Goal: Task Accomplishment & Management: Manage account settings

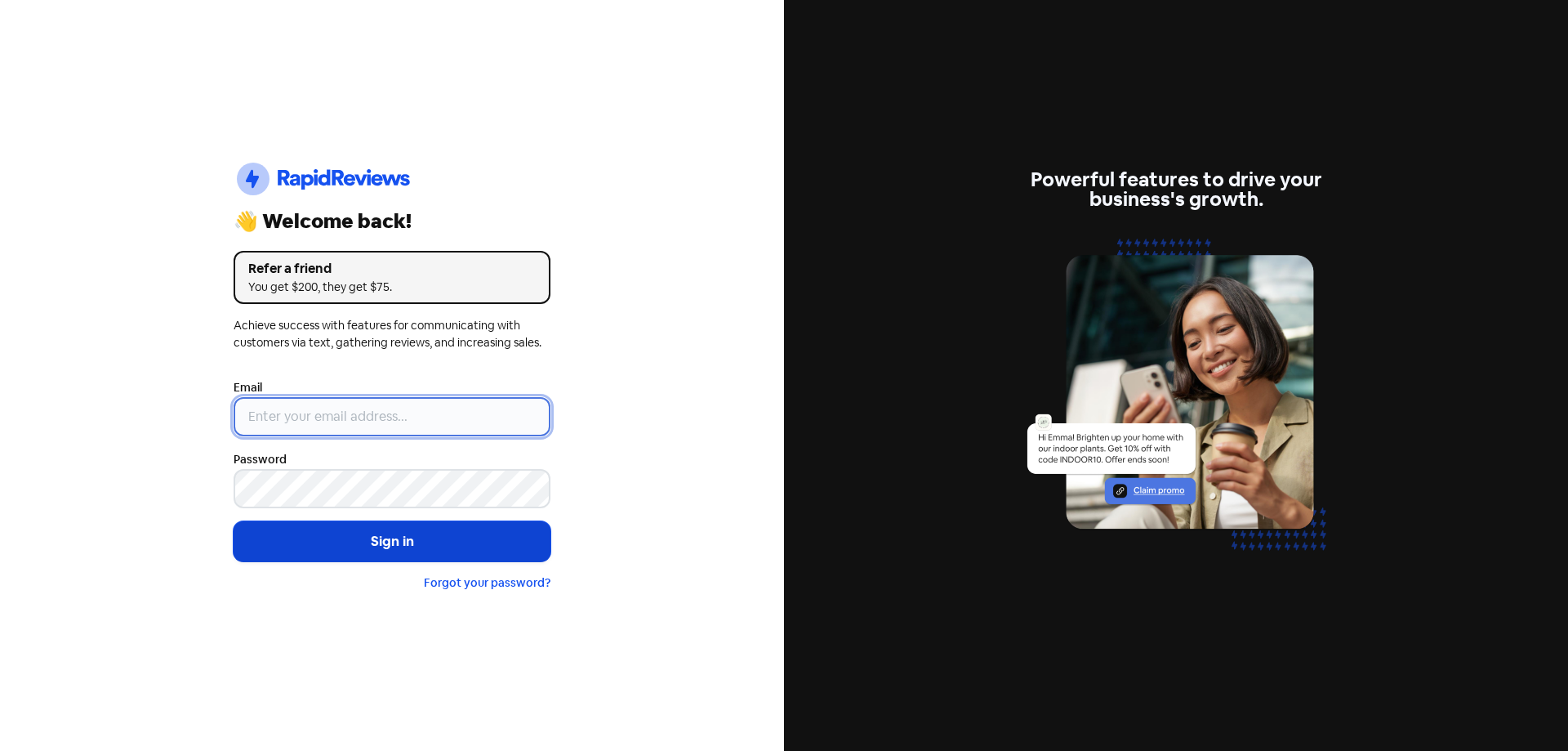
type input "[EMAIL_ADDRESS][DOMAIN_NAME]"
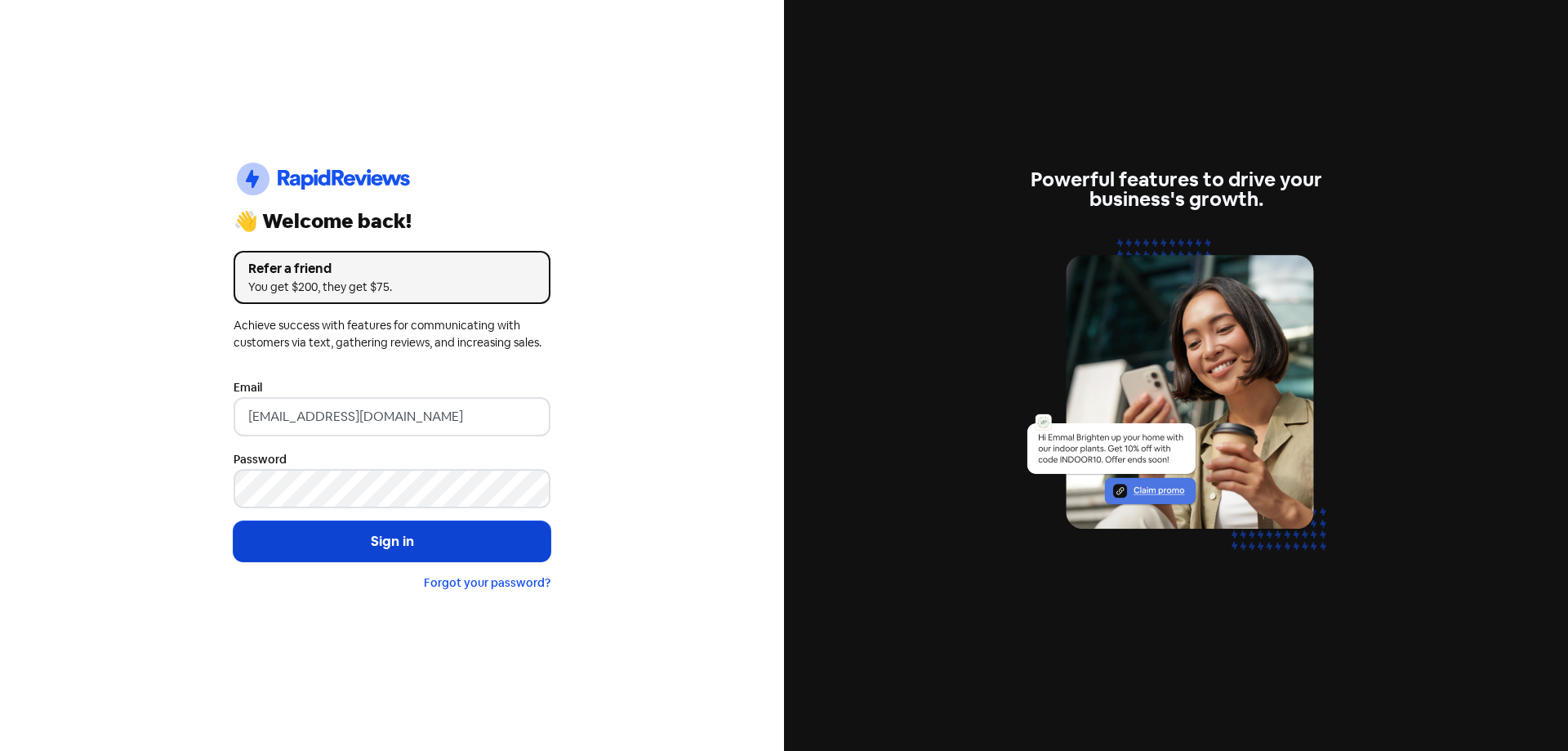
click at [439, 552] on button "Sign in" at bounding box center [392, 541] width 317 height 41
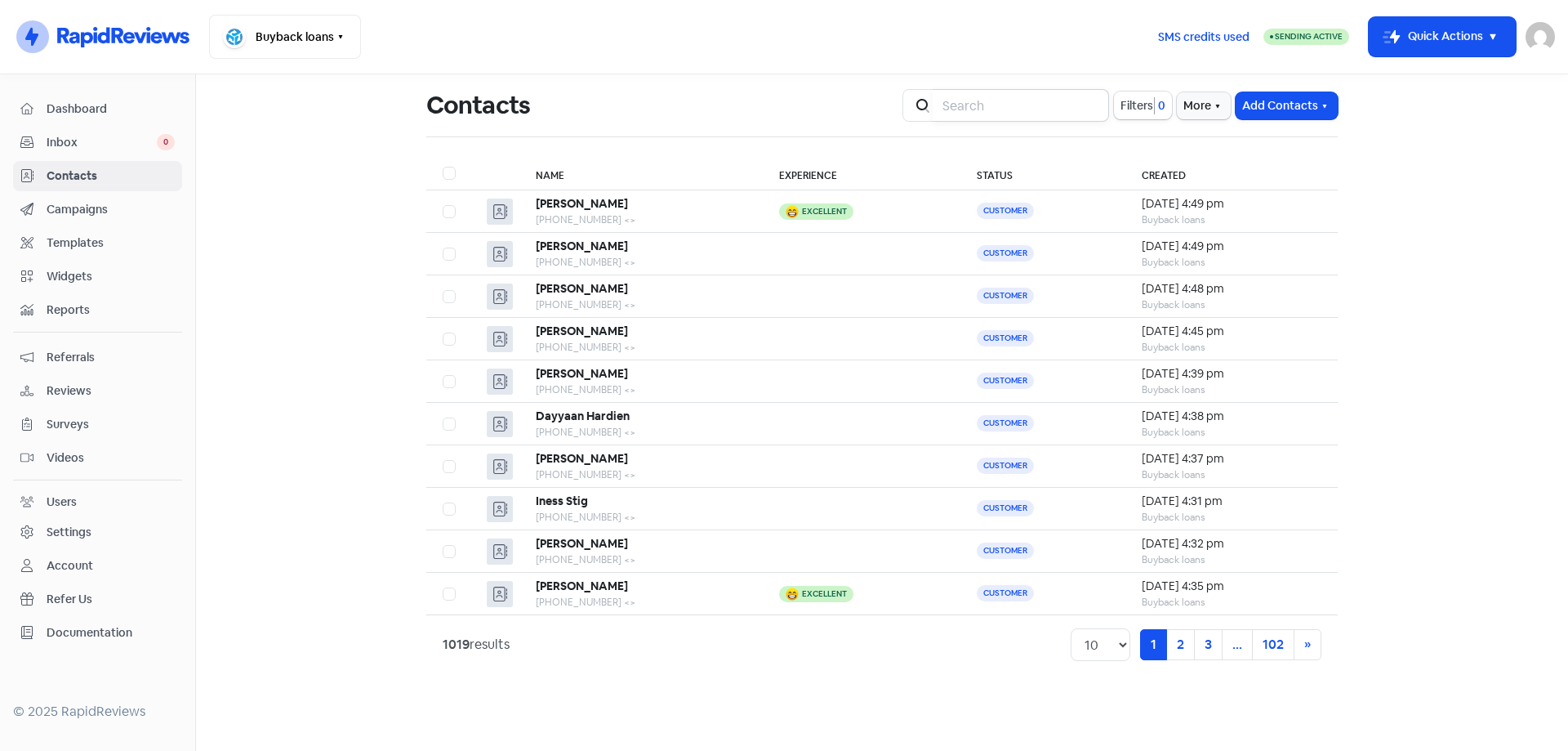
click at [987, 107] on input "search" at bounding box center [1020, 104] width 176 height 32
type input "0480269492"
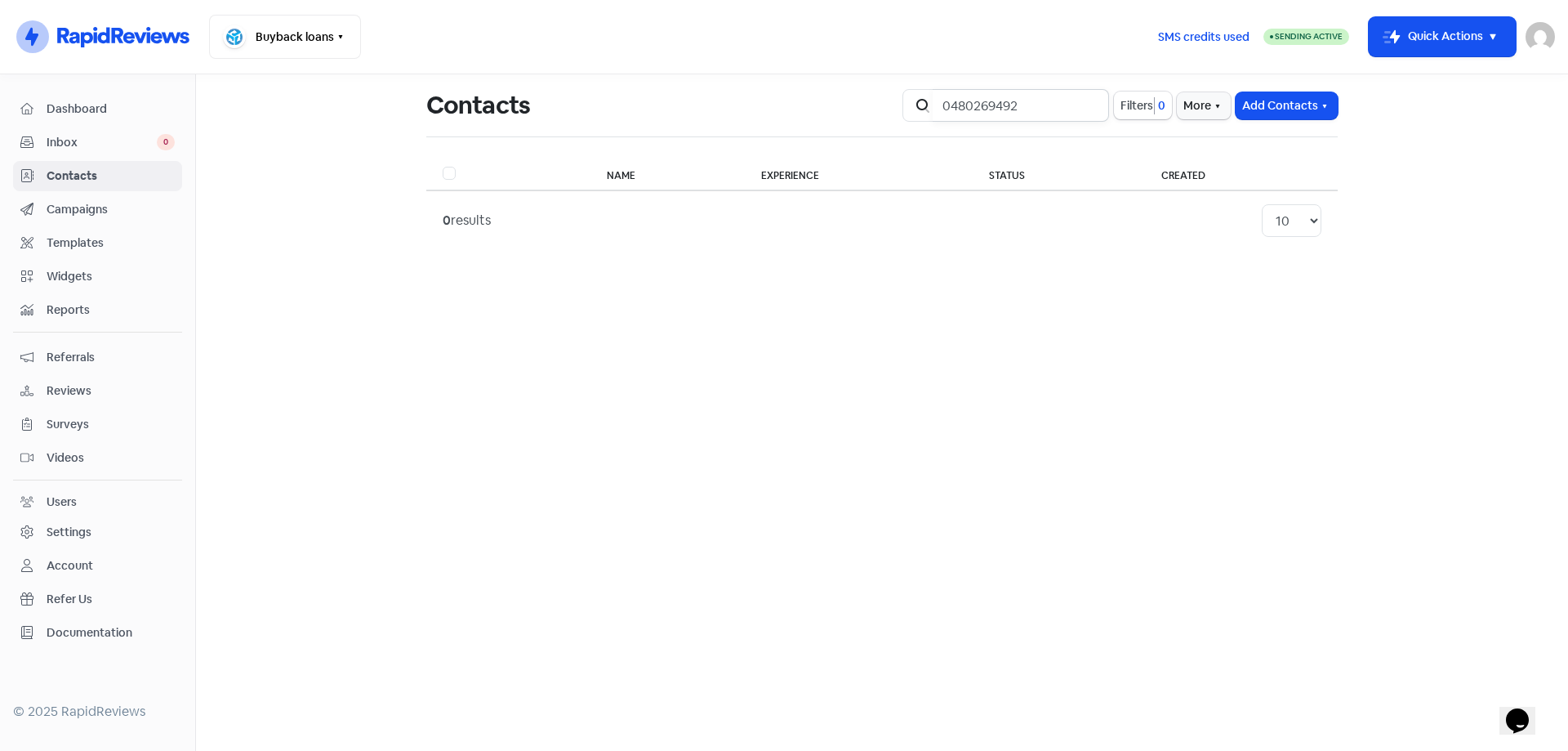
click at [1079, 105] on input "0480269492" at bounding box center [1020, 104] width 176 height 32
click at [1085, 107] on input "0480269492" at bounding box center [1020, 104] width 176 height 32
type input "a"
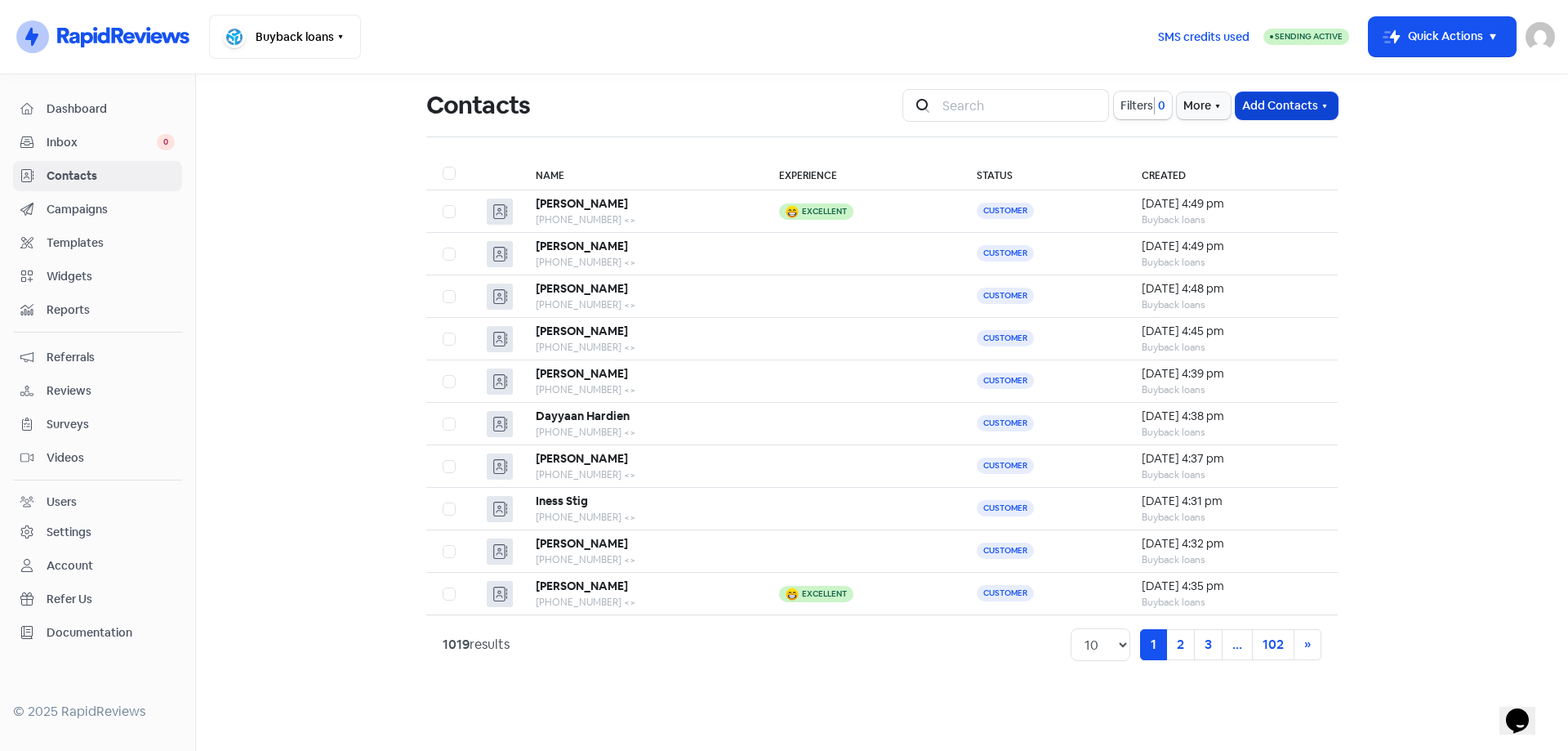
click at [1279, 104] on button "Add Contacts" at bounding box center [1286, 105] width 103 height 27
click at [1280, 142] on button "Add a contact" at bounding box center [1242, 140] width 190 height 32
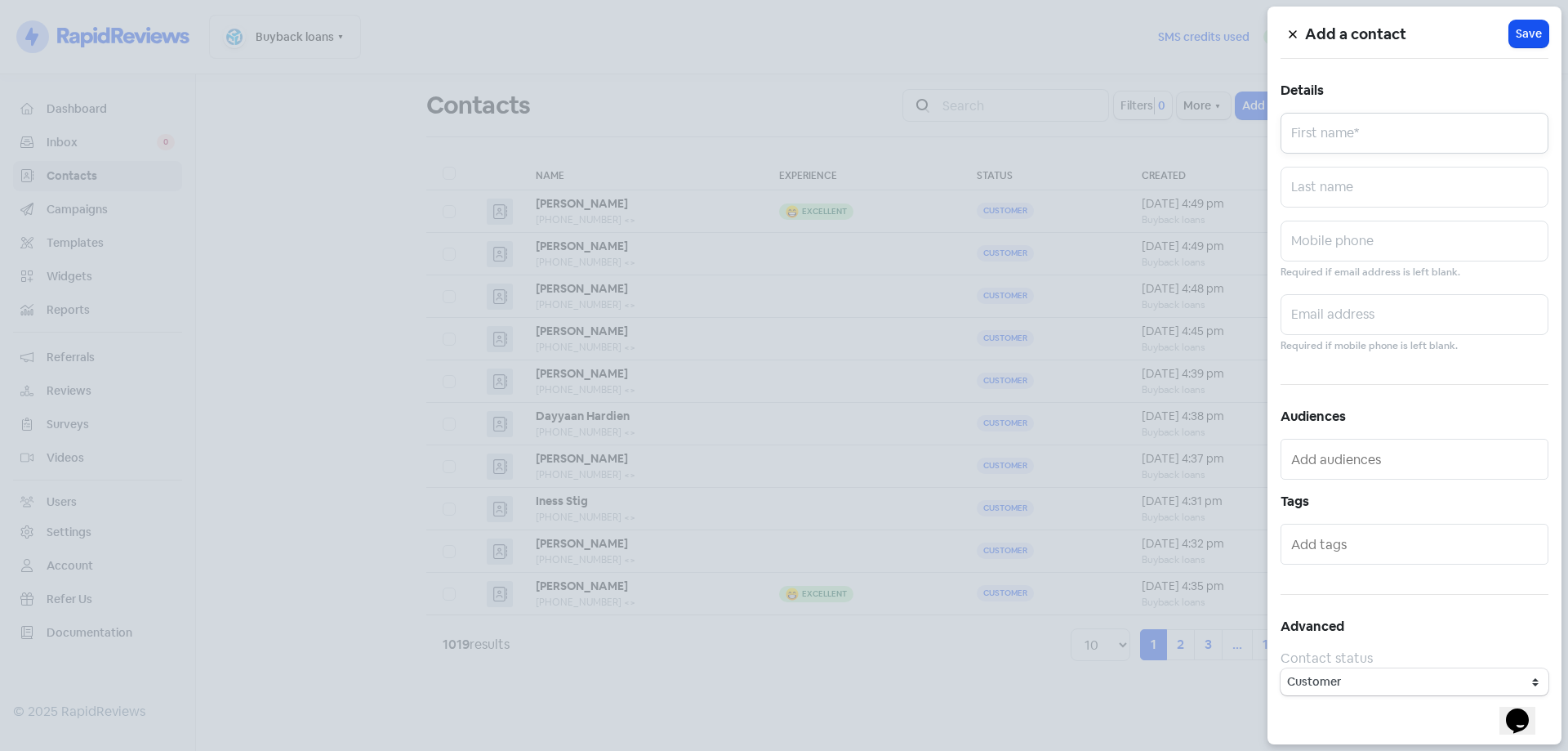
click at [1362, 133] on input "text" at bounding box center [1415, 133] width 268 height 41
type input "Anastasia"
type input "kypreos"
paste input "0480269492"
type input "0480269492"
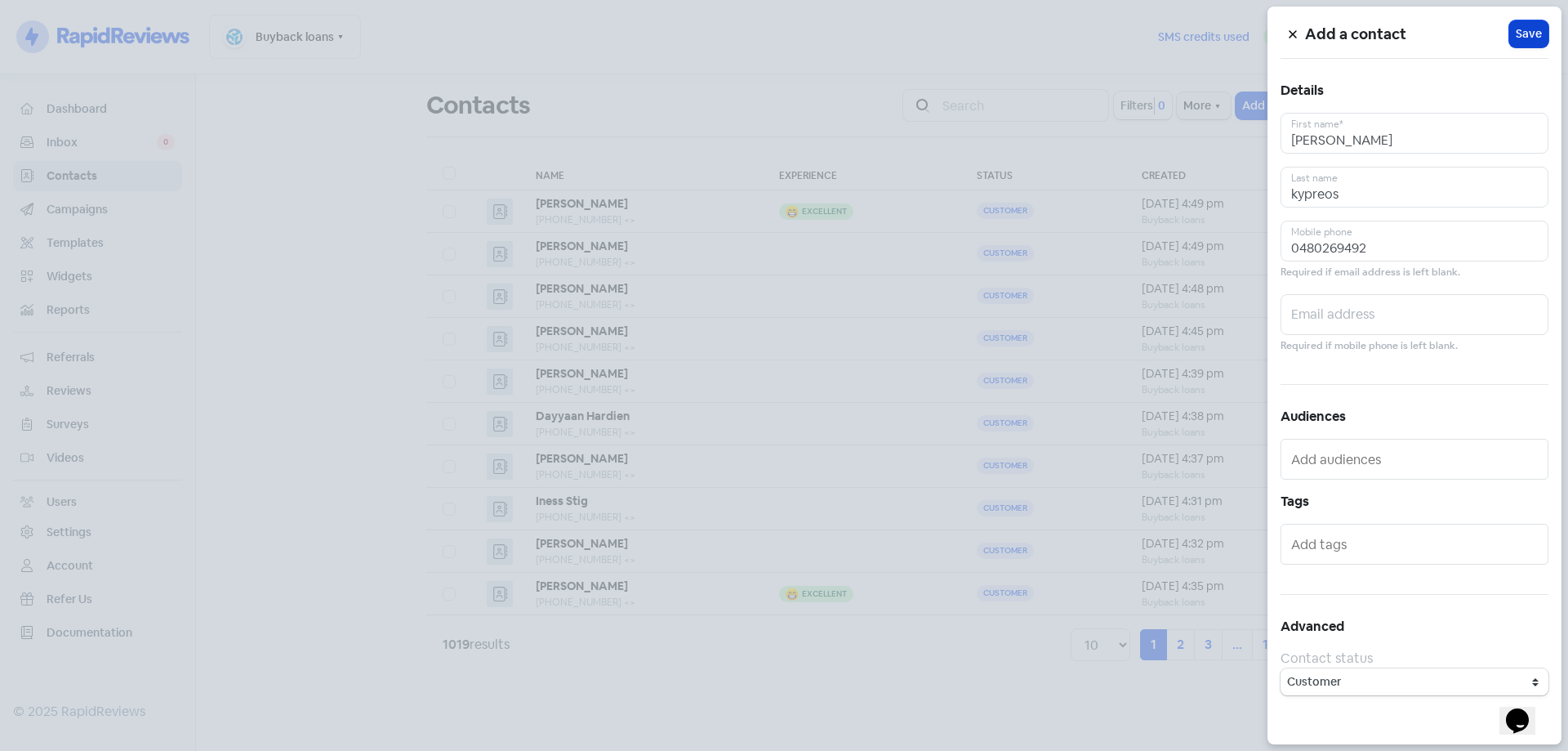
click at [1526, 30] on span "Save" at bounding box center [1529, 33] width 26 height 18
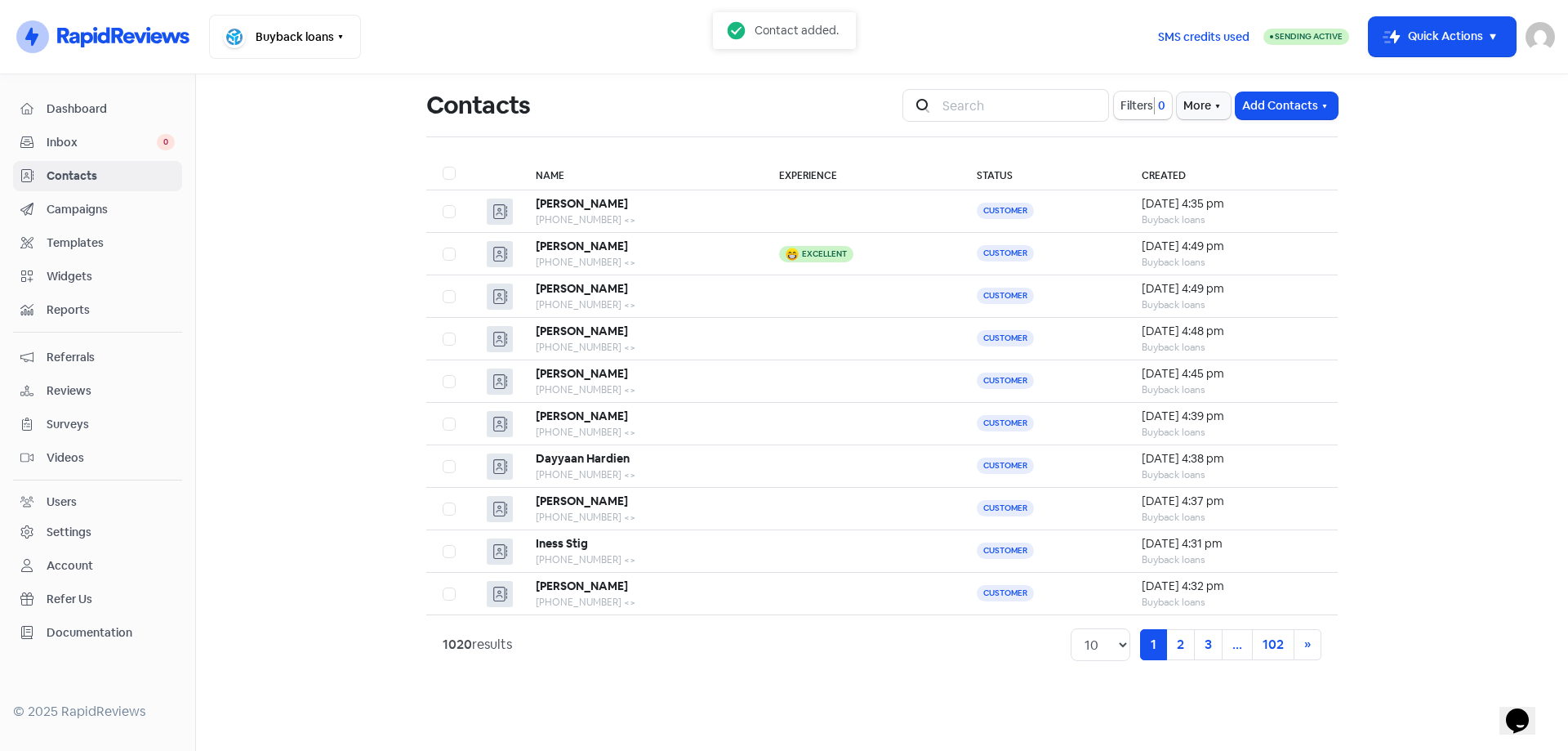
click at [606, 188] on th "Name" at bounding box center [642, 174] width 244 height 33
click at [611, 202] on b "Anastasia Kypreos" at bounding box center [582, 203] width 92 height 15
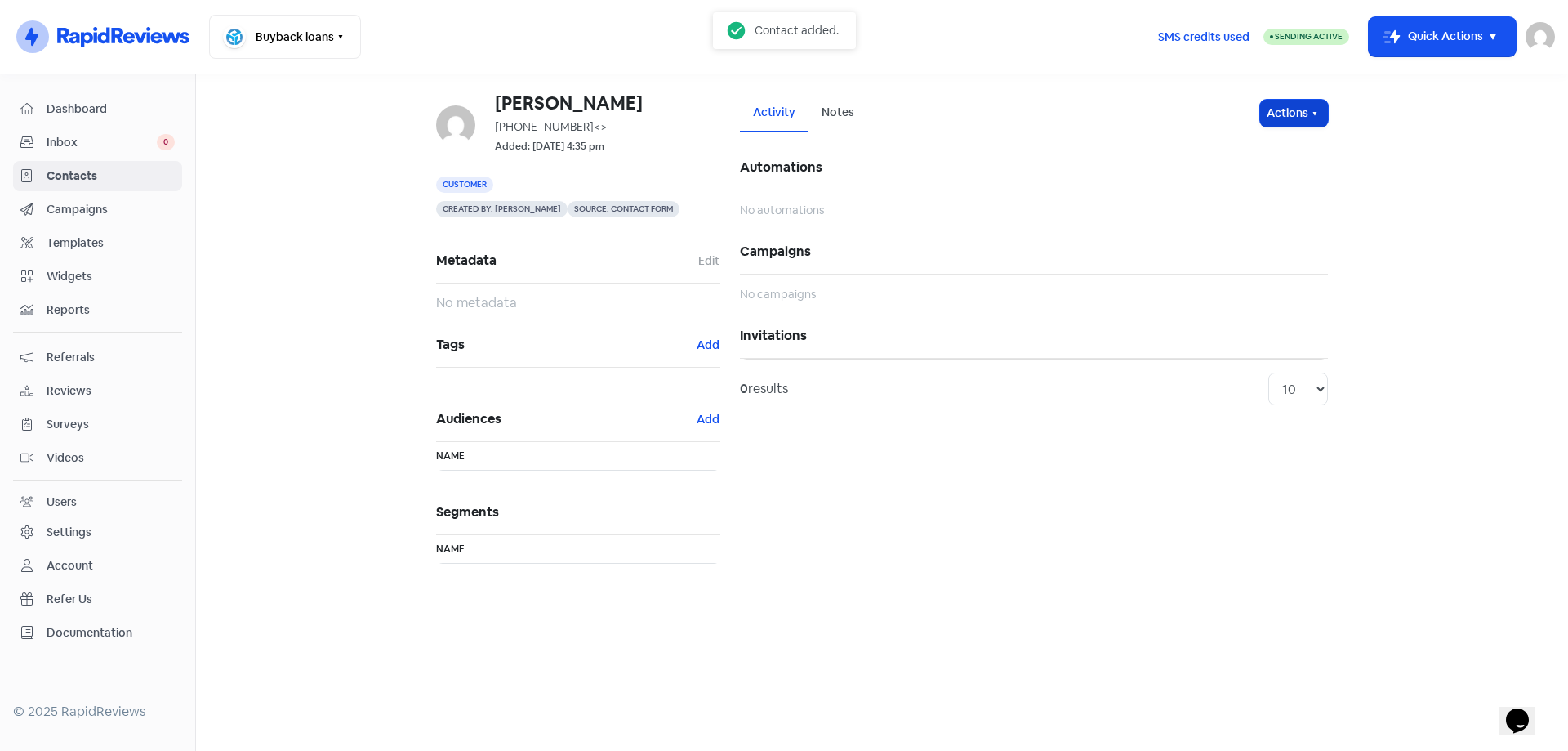
click at [1299, 109] on button "Actions" at bounding box center [1294, 113] width 67 height 27
click at [1284, 151] on button "Send invitation" at bounding box center [1263, 148] width 129 height 32
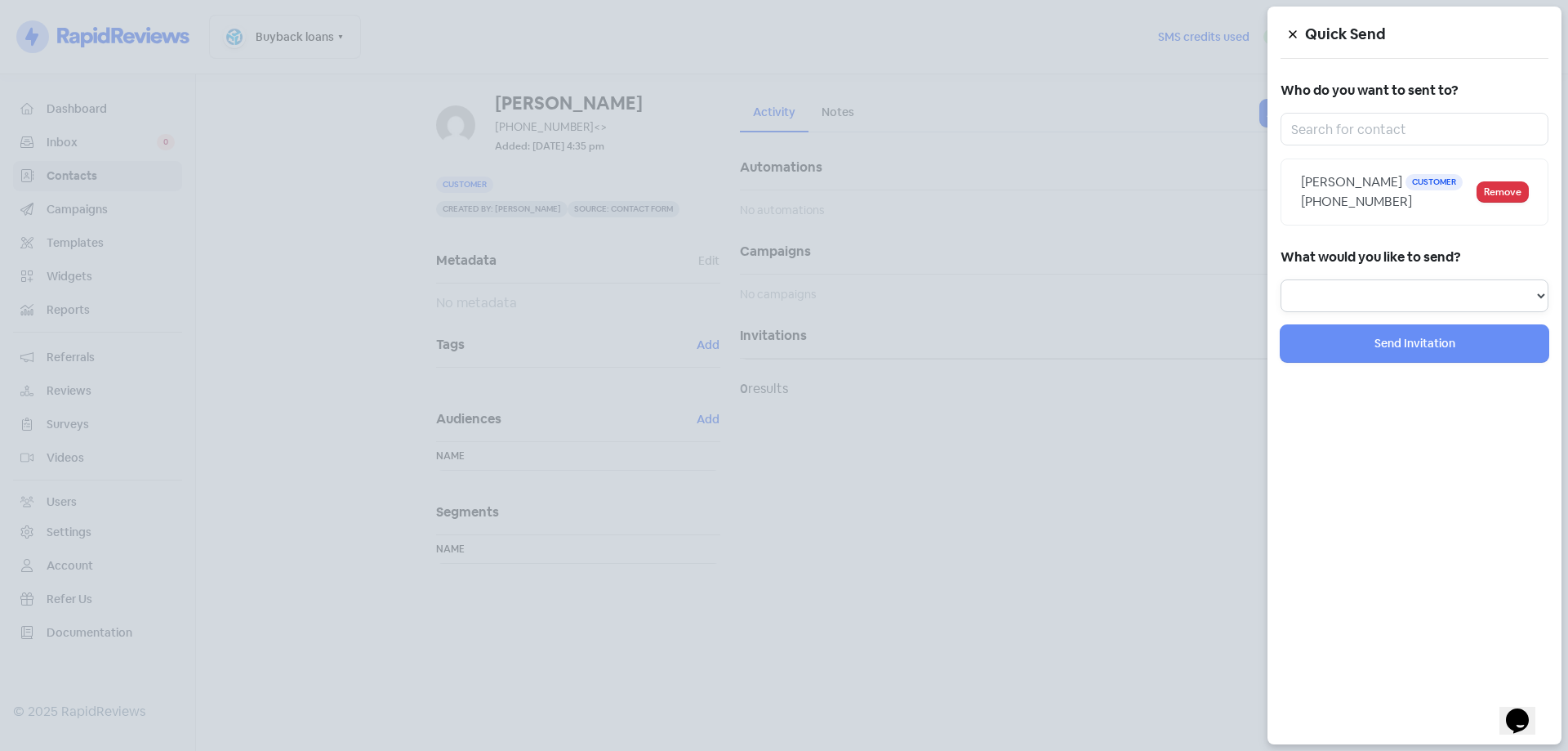
click at [1293, 286] on select "Review Invitation Referral Invitation Survey Invitation Video Invitation" at bounding box center [1415, 296] width 268 height 32
select select "review"
click at [1281, 280] on select "Review Invitation Referral Invitation Survey Invitation Video Invitation" at bounding box center [1415, 296] width 268 height 32
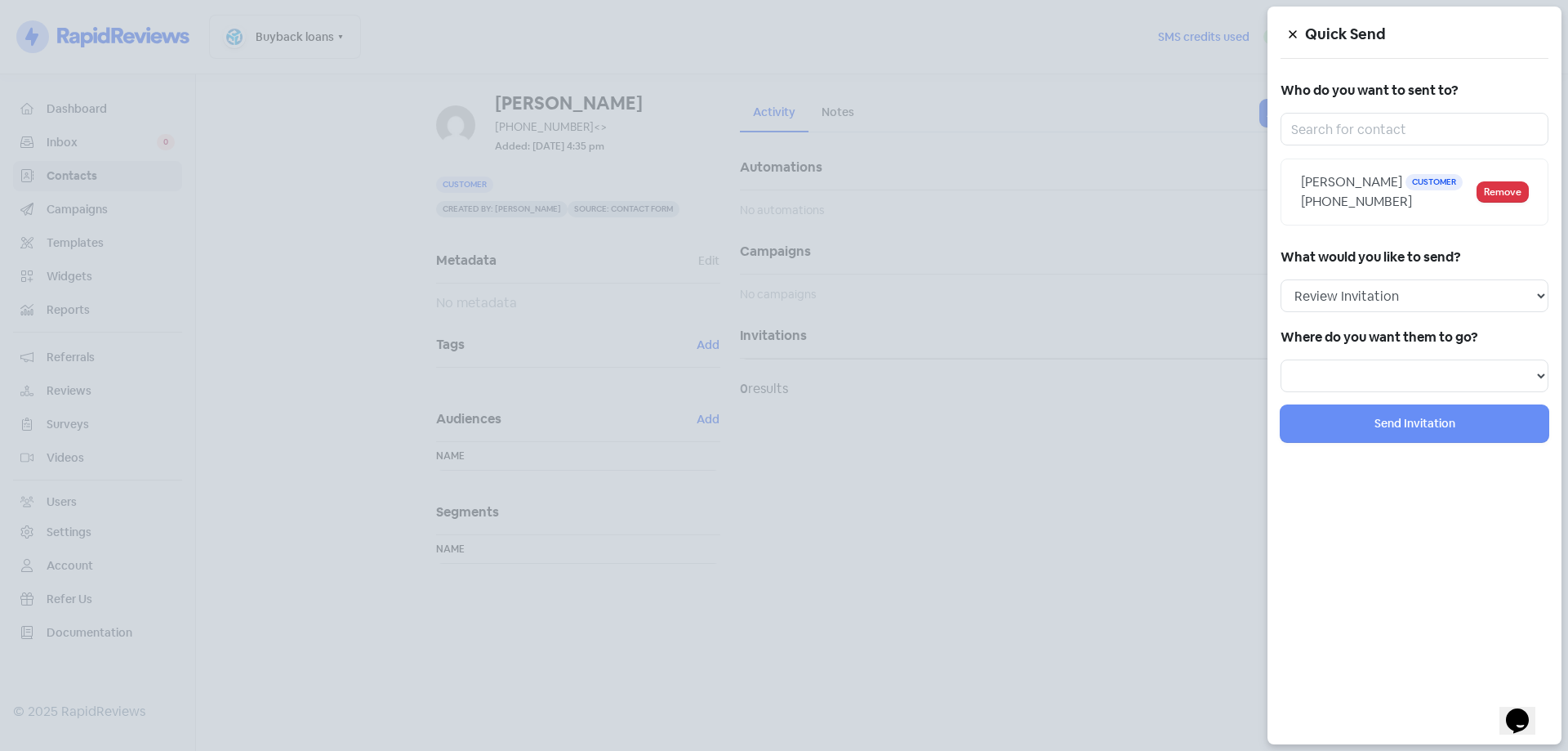
click at [1312, 346] on h5 "Where do you want them to go?" at bounding box center [1415, 337] width 268 height 25
drag, startPoint x: 1315, startPoint y: 367, endPoint x: 1313, endPoint y: 386, distance: 19.1
click at [1315, 369] on select at bounding box center [1415, 375] width 268 height 32
click at [1314, 382] on select "Review form: Google Review Form" at bounding box center [1415, 375] width 268 height 32
select select "344"
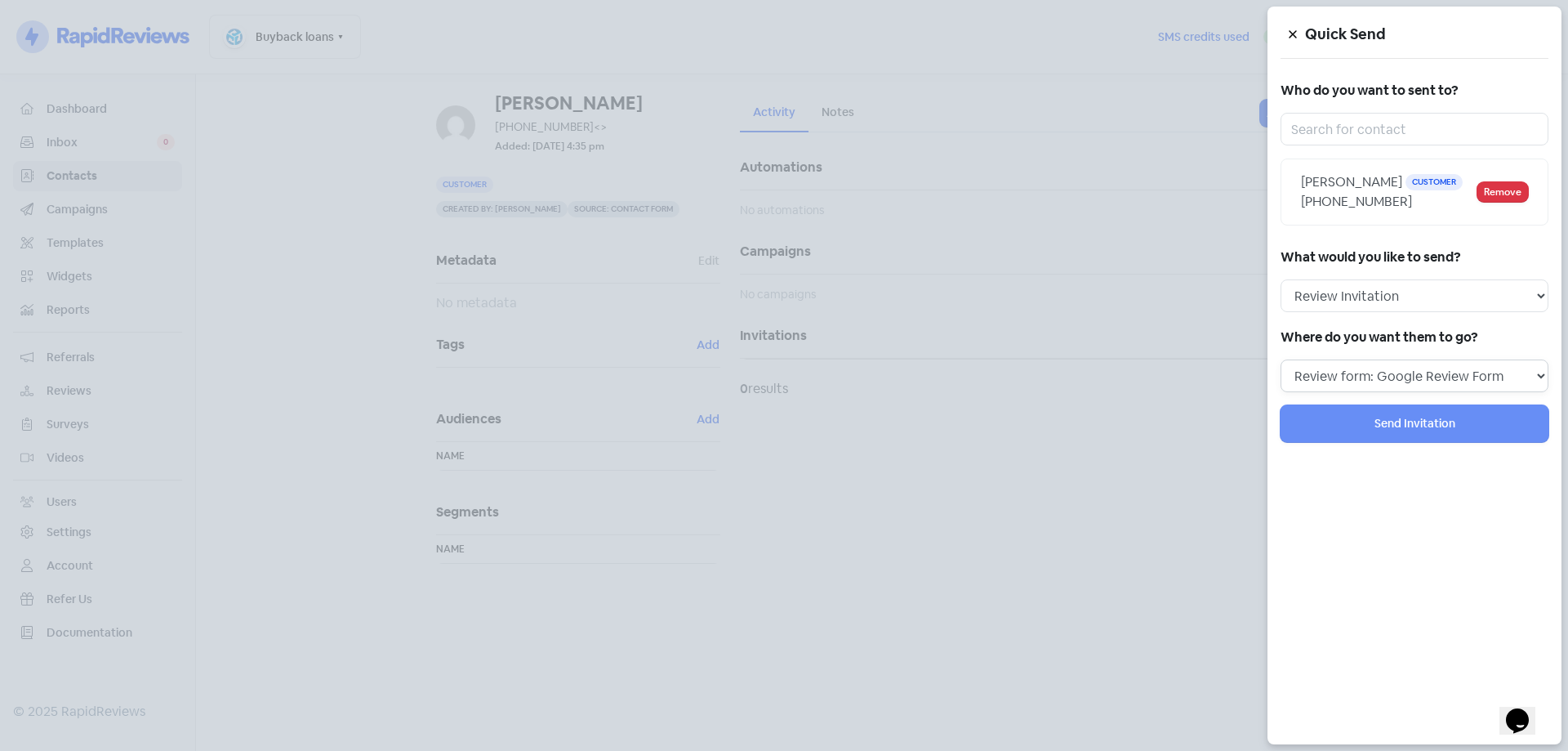
click at [1281, 359] on select "Review form: Google Review Form" at bounding box center [1415, 375] width 268 height 32
select select
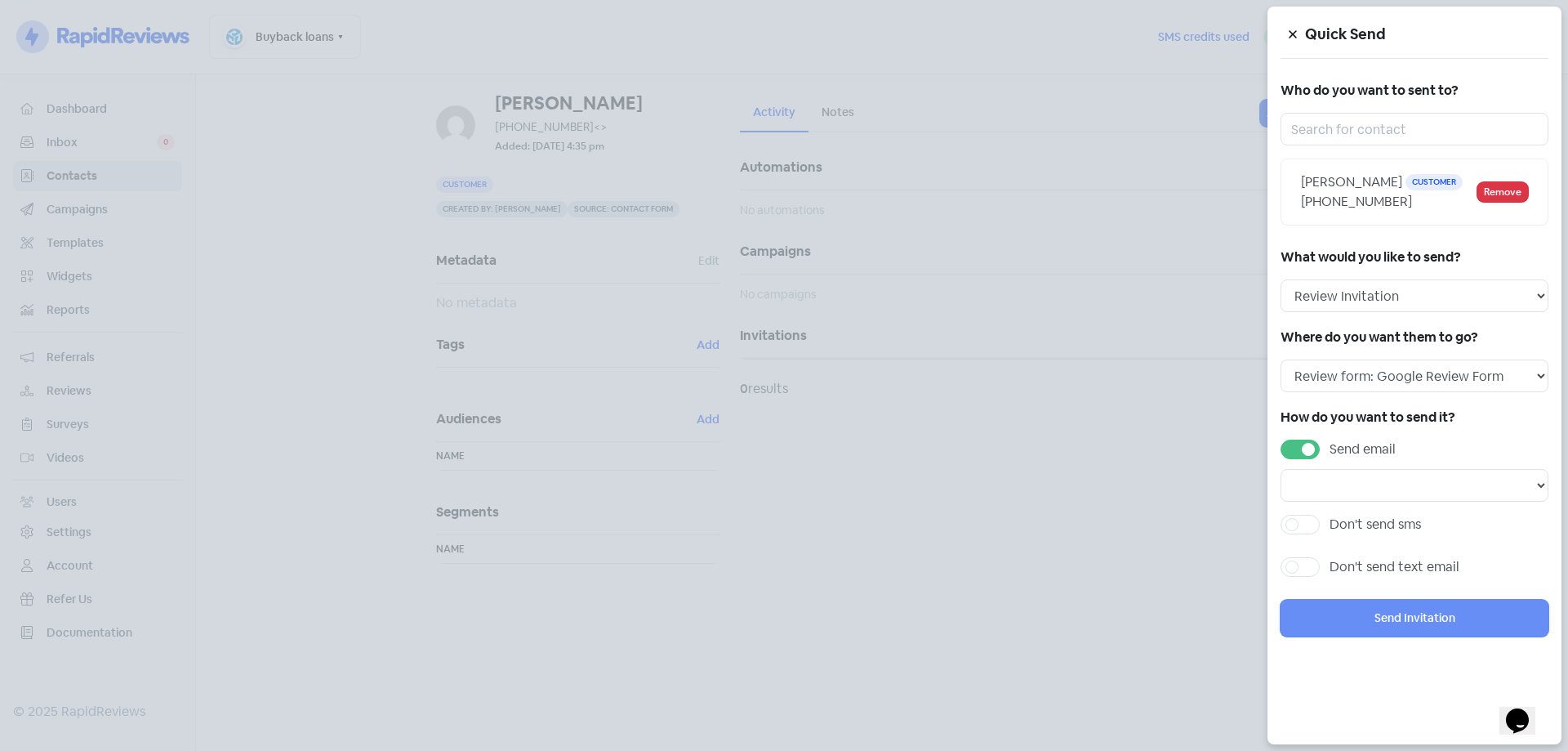
drag, startPoint x: 1296, startPoint y: 443, endPoint x: 1309, endPoint y: 485, distance: 44.0
click at [1330, 443] on label "Send email" at bounding box center [1363, 449] width 66 height 19
click at [1330, 443] on input "Send email" at bounding box center [1334, 444] width 10 height 10
checkbox input "false"
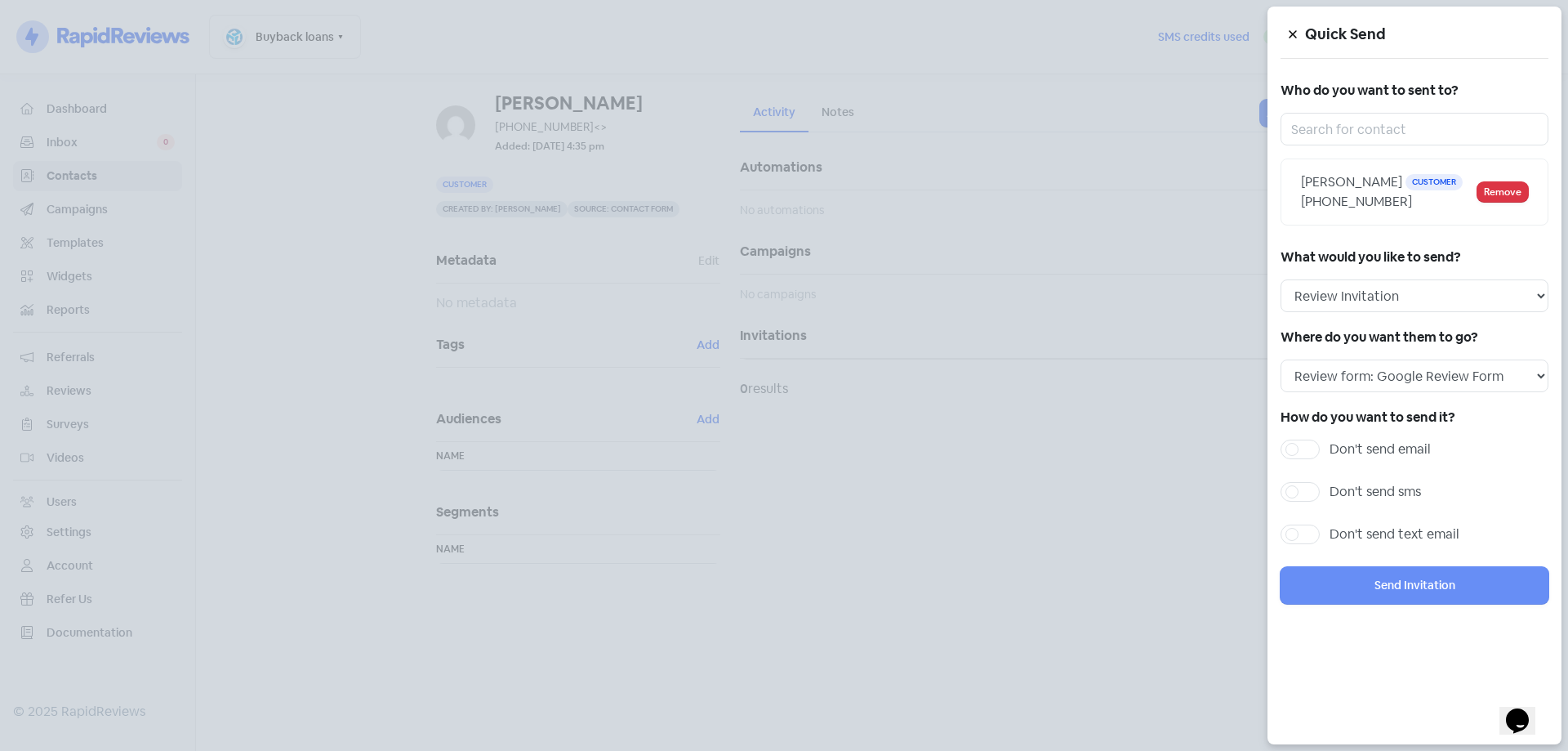
drag, startPoint x: 1311, startPoint y: 486, endPoint x: 1312, endPoint y: 507, distance: 21.0
click at [1330, 489] on label "Don't send sms" at bounding box center [1375, 491] width 91 height 19
click at [1330, 489] on input "Don't send sms" at bounding box center [1334, 487] width 10 height 10
checkbox input "true"
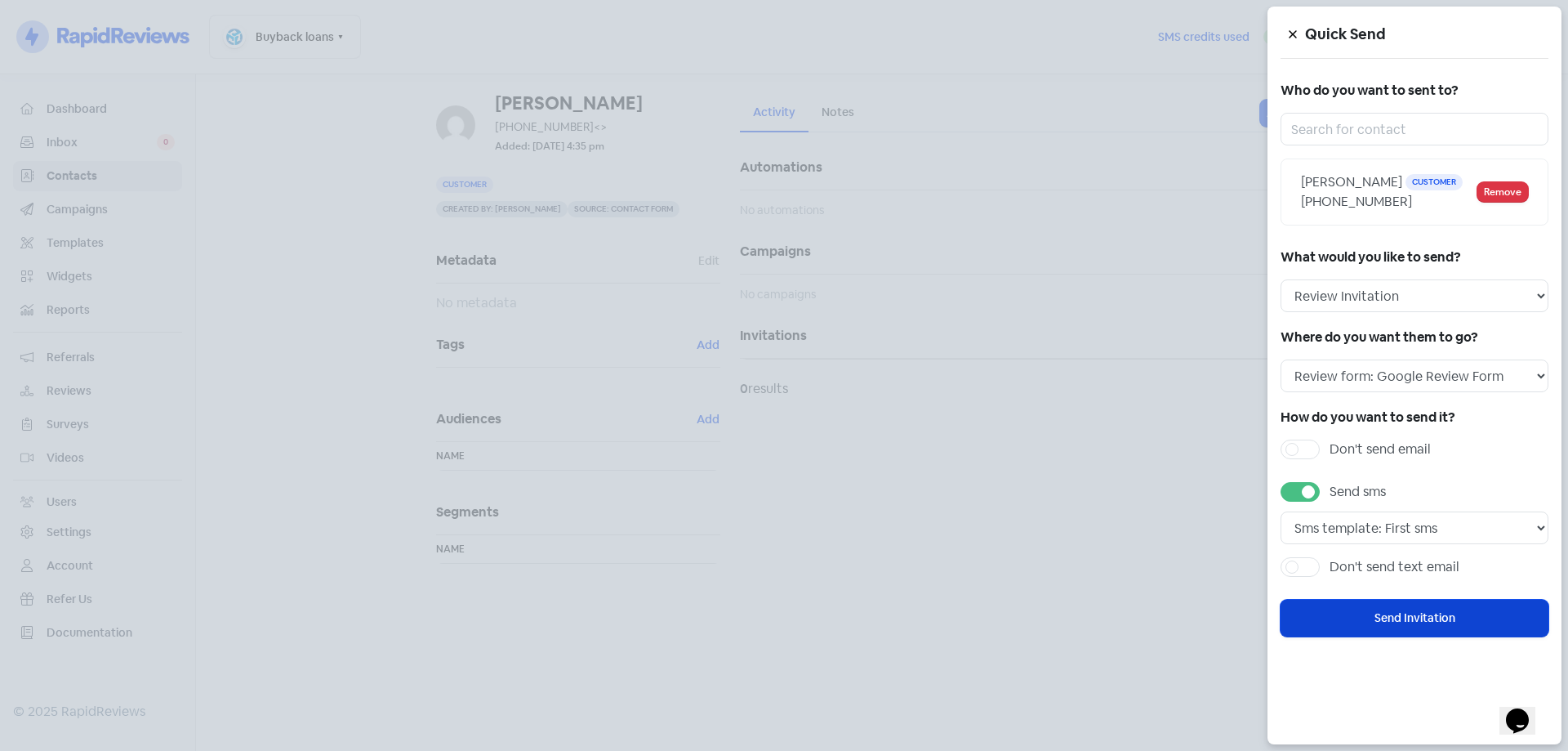
click at [1402, 619] on button "Send Invitation" at bounding box center [1415, 618] width 268 height 37
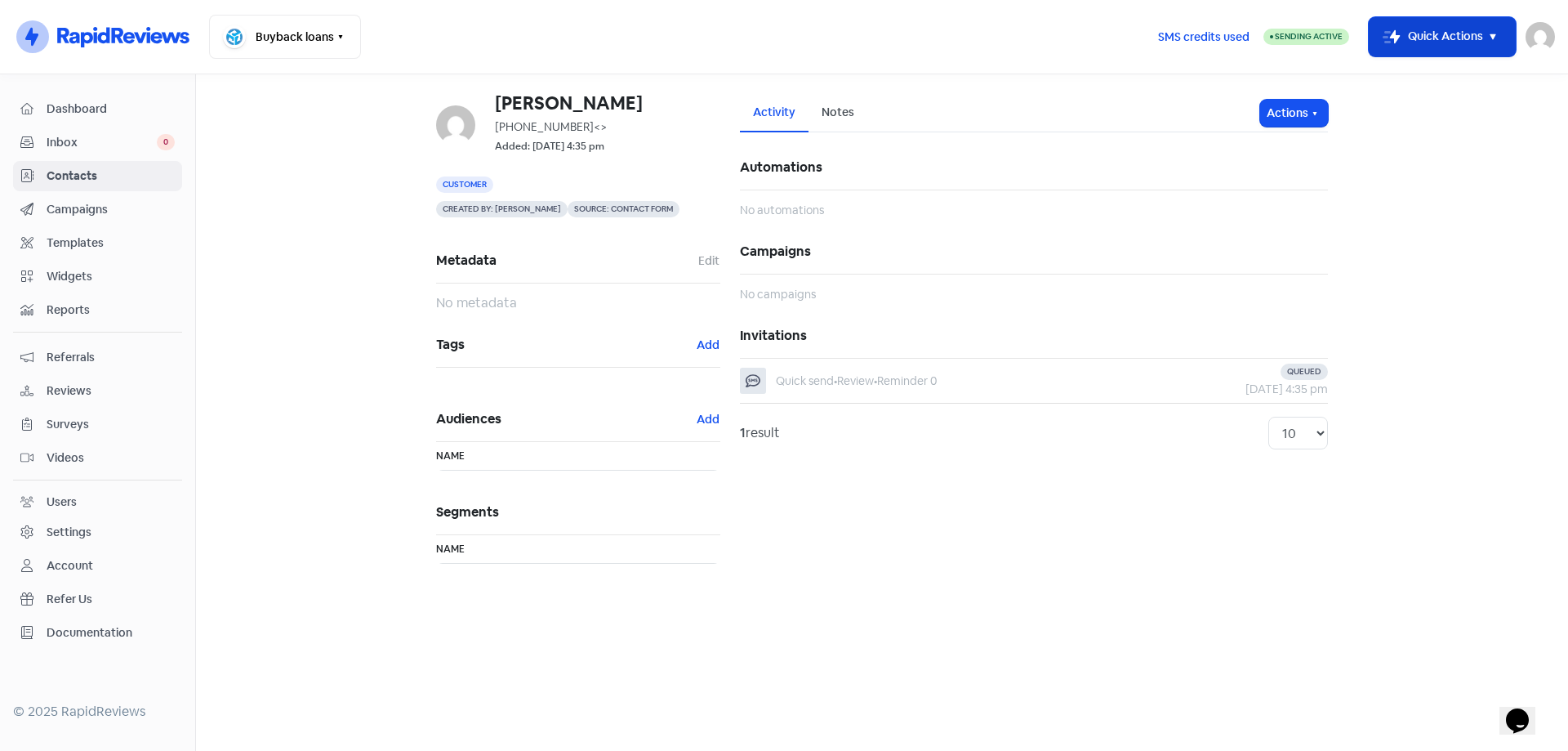
click at [1425, 42] on button "Icon For Thunder-move Quick Actions" at bounding box center [1441, 37] width 147 height 39
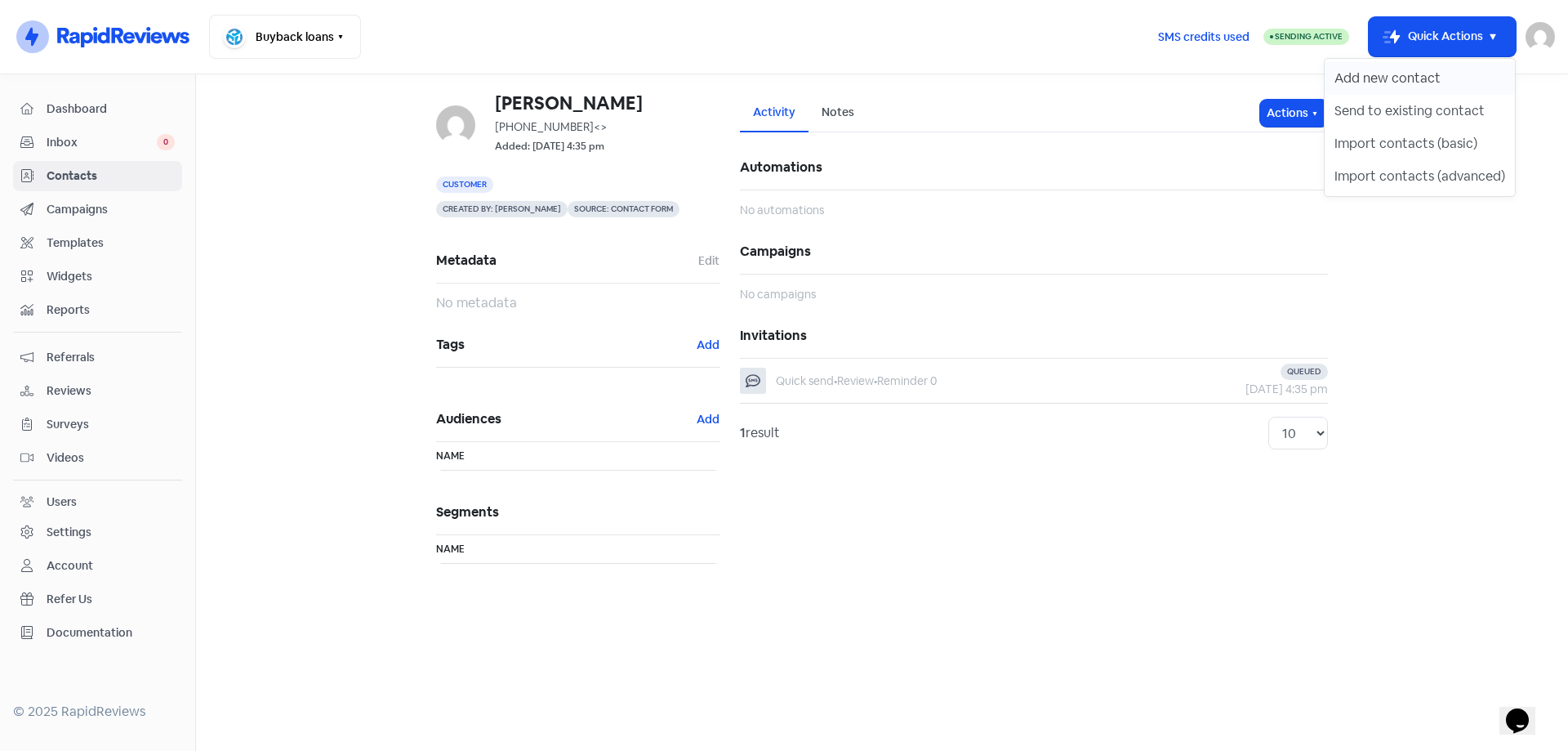
click at [1416, 78] on button "Add new contact" at bounding box center [1420, 78] width 190 height 32
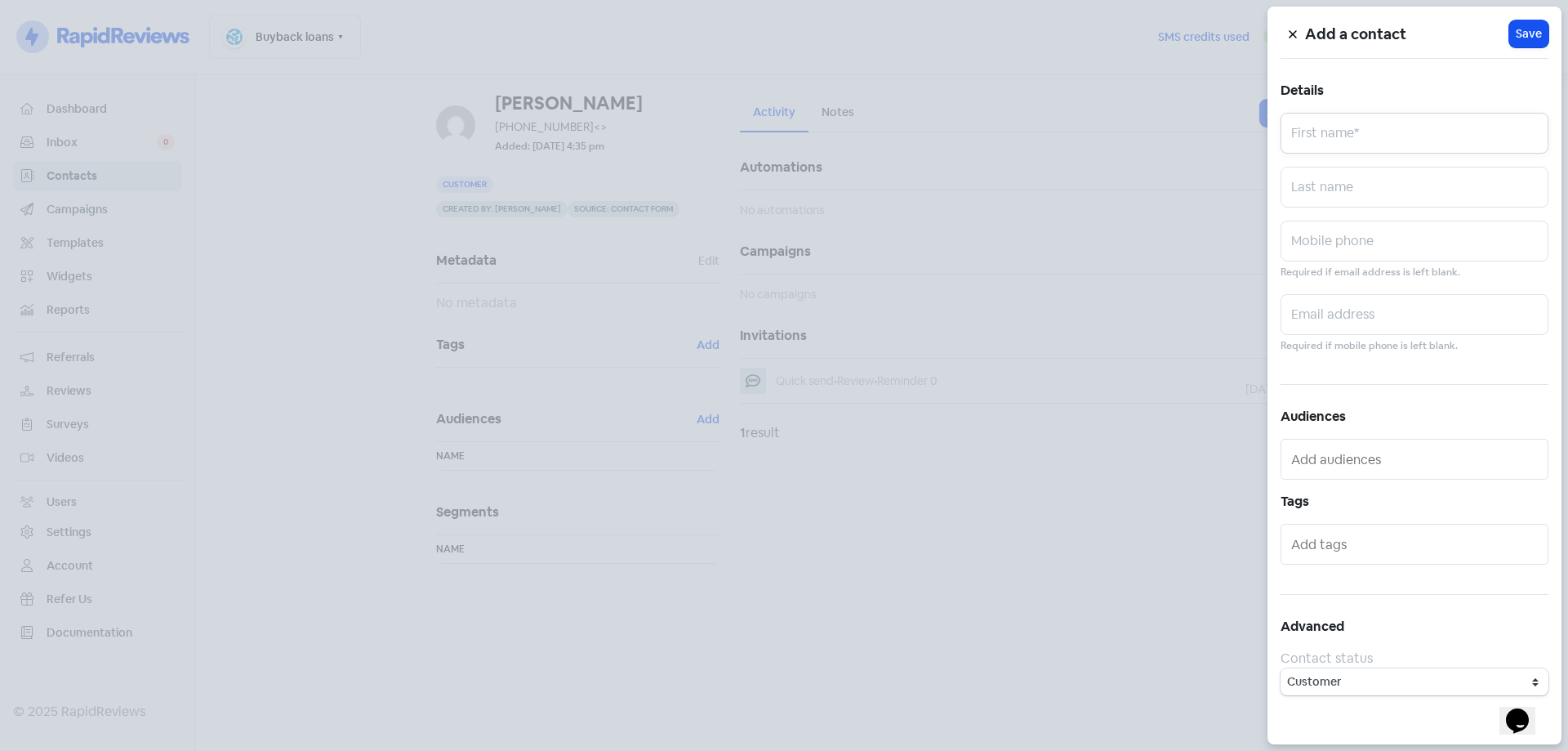
click at [1338, 143] on input "text" at bounding box center [1415, 133] width 268 height 41
type input "Donna"
type input "Westhorpe"
paste input "DONNA LEANNE WESTHORPE"
type input "DONNA LEANNE WESTHORPE"
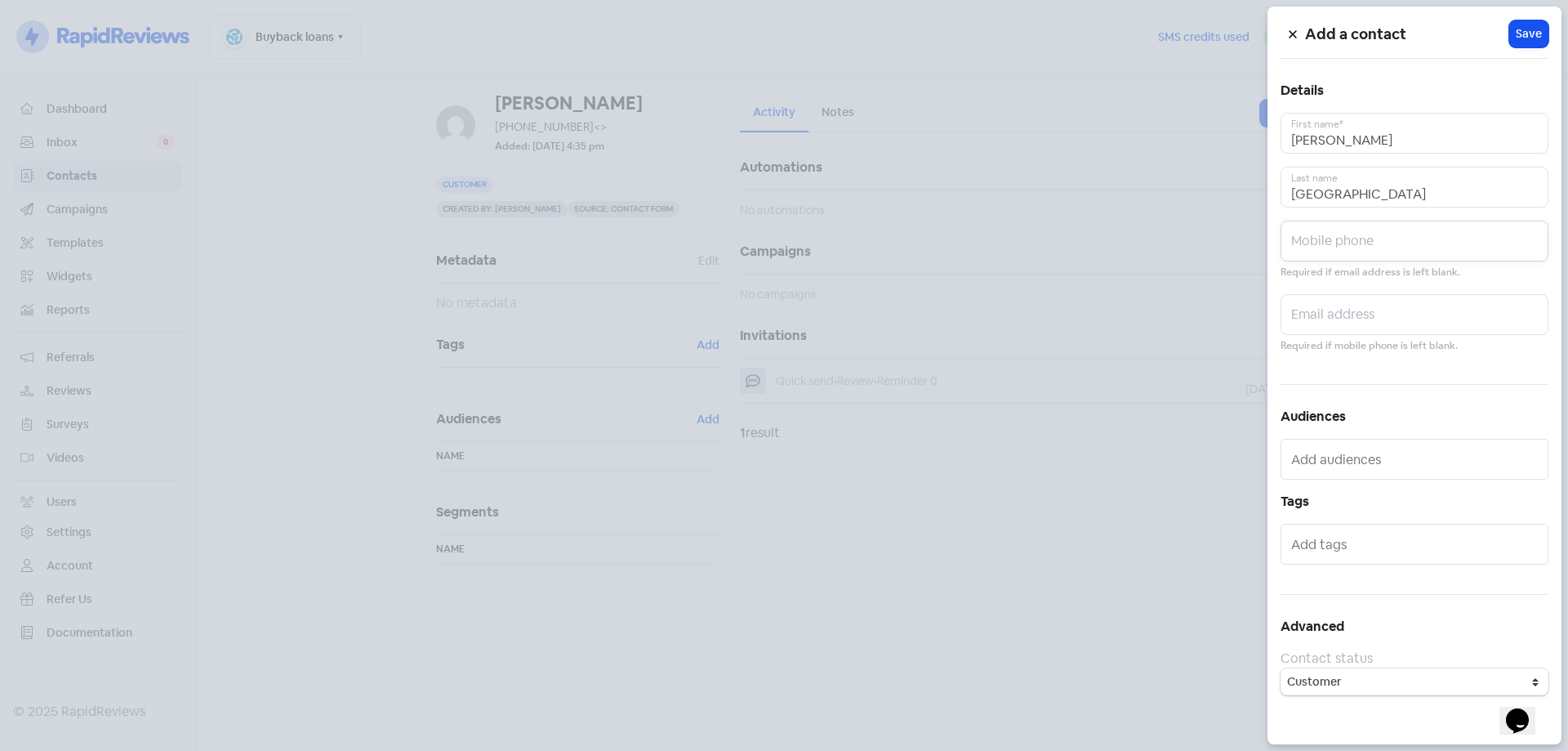
paste input "0447518117"
type input "0447518117"
click at [1527, 37] on span "Save" at bounding box center [1529, 33] width 26 height 18
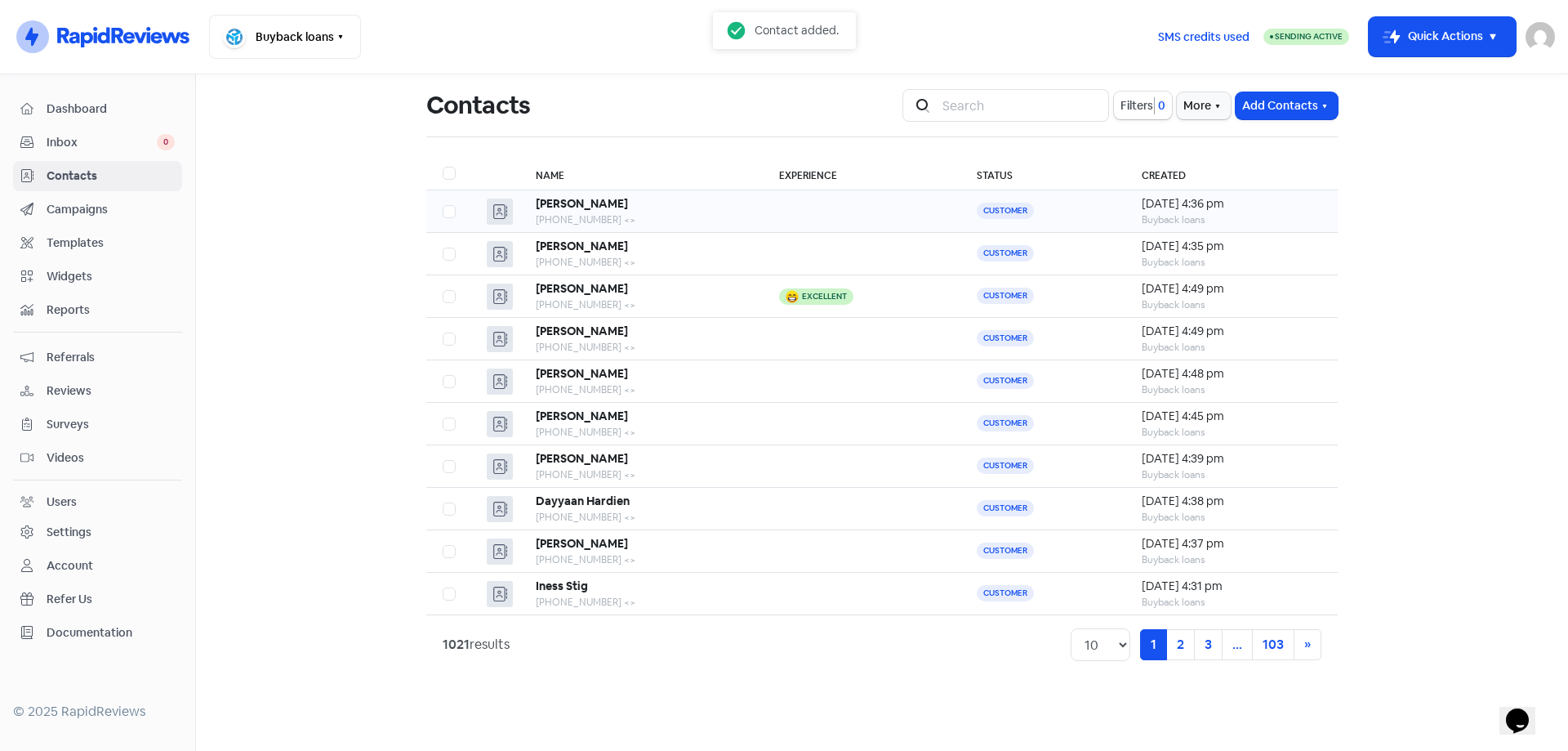
click at [784, 223] on td at bounding box center [861, 212] width 197 height 42
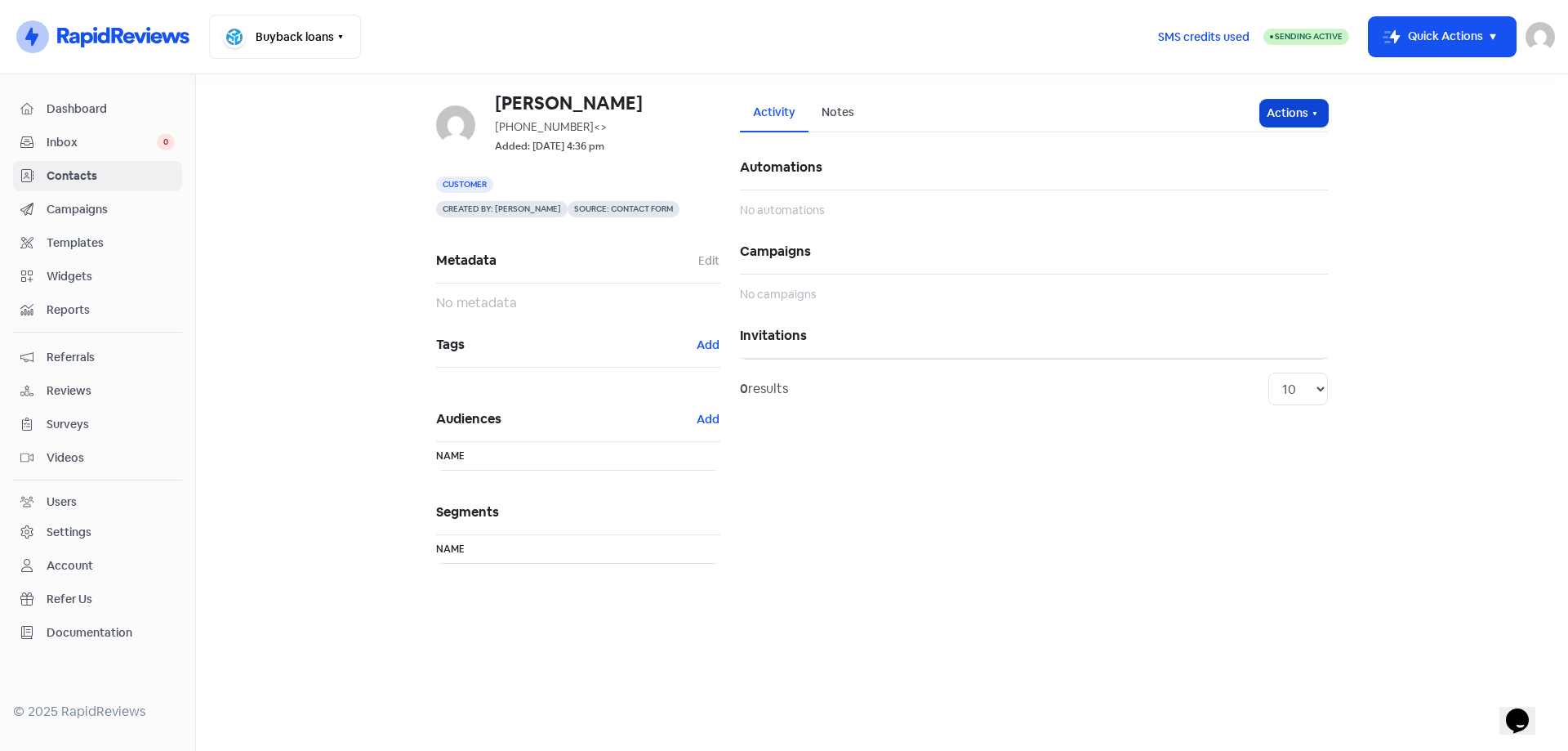
drag, startPoint x: 1277, startPoint y: 101, endPoint x: 1273, endPoint y: 117, distance: 16.5
click at [1277, 100] on button "Actions" at bounding box center [1294, 113] width 67 height 27
click at [1272, 142] on button "Send invitation" at bounding box center [1263, 148] width 129 height 32
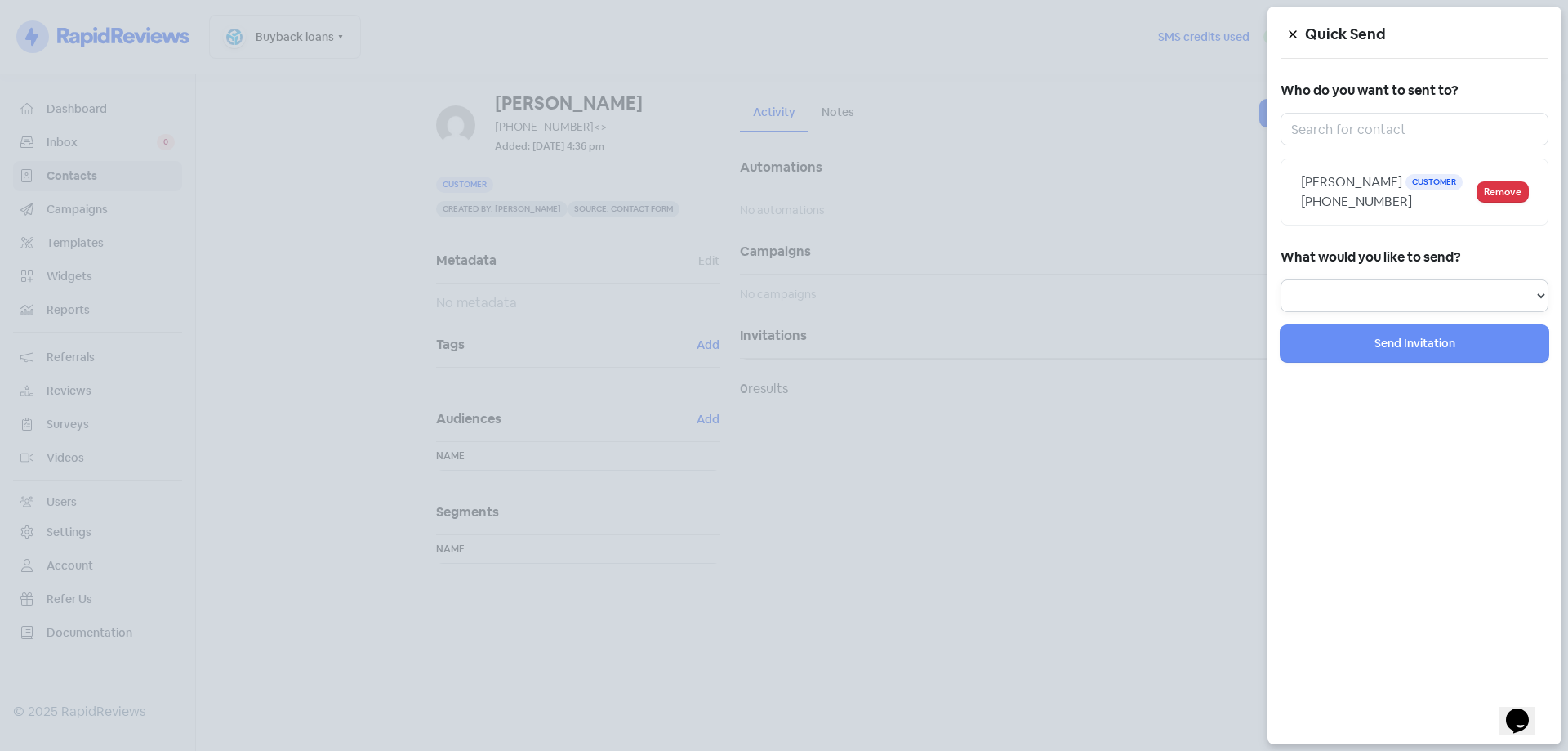
click at [1368, 289] on select "Review Invitation Referral Invitation Survey Invitation Video Invitation" at bounding box center [1415, 296] width 268 height 32
select select "review"
click at [1281, 280] on select "Review Invitation Referral Invitation Survey Invitation Video Invitation" at bounding box center [1415, 296] width 268 height 32
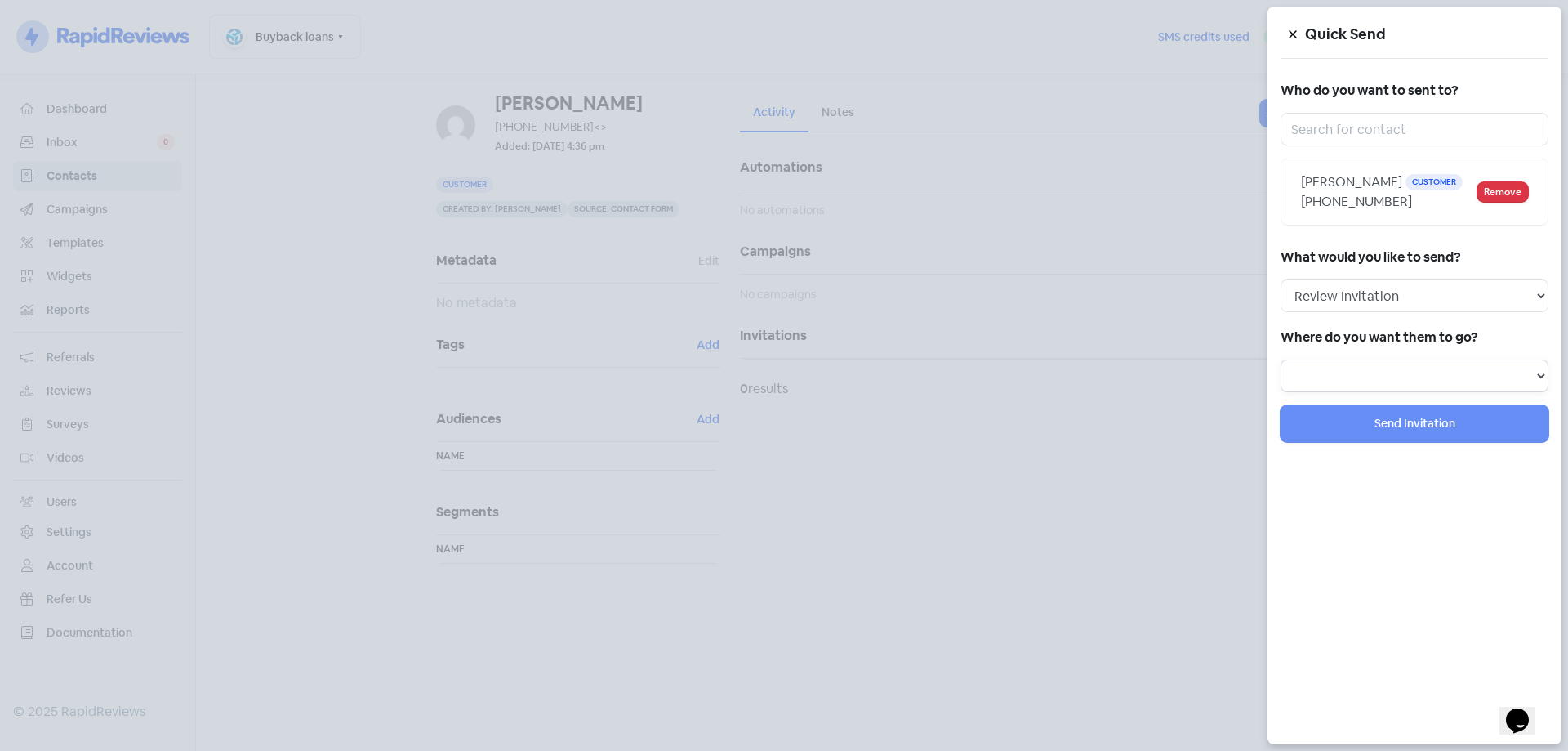
drag, startPoint x: 1347, startPoint y: 368, endPoint x: 1336, endPoint y: 384, distance: 19.4
click at [1347, 368] on select at bounding box center [1415, 375] width 268 height 32
select select "344"
click at [1281, 359] on select "Review form: Google Review Form" at bounding box center [1415, 375] width 268 height 32
select select
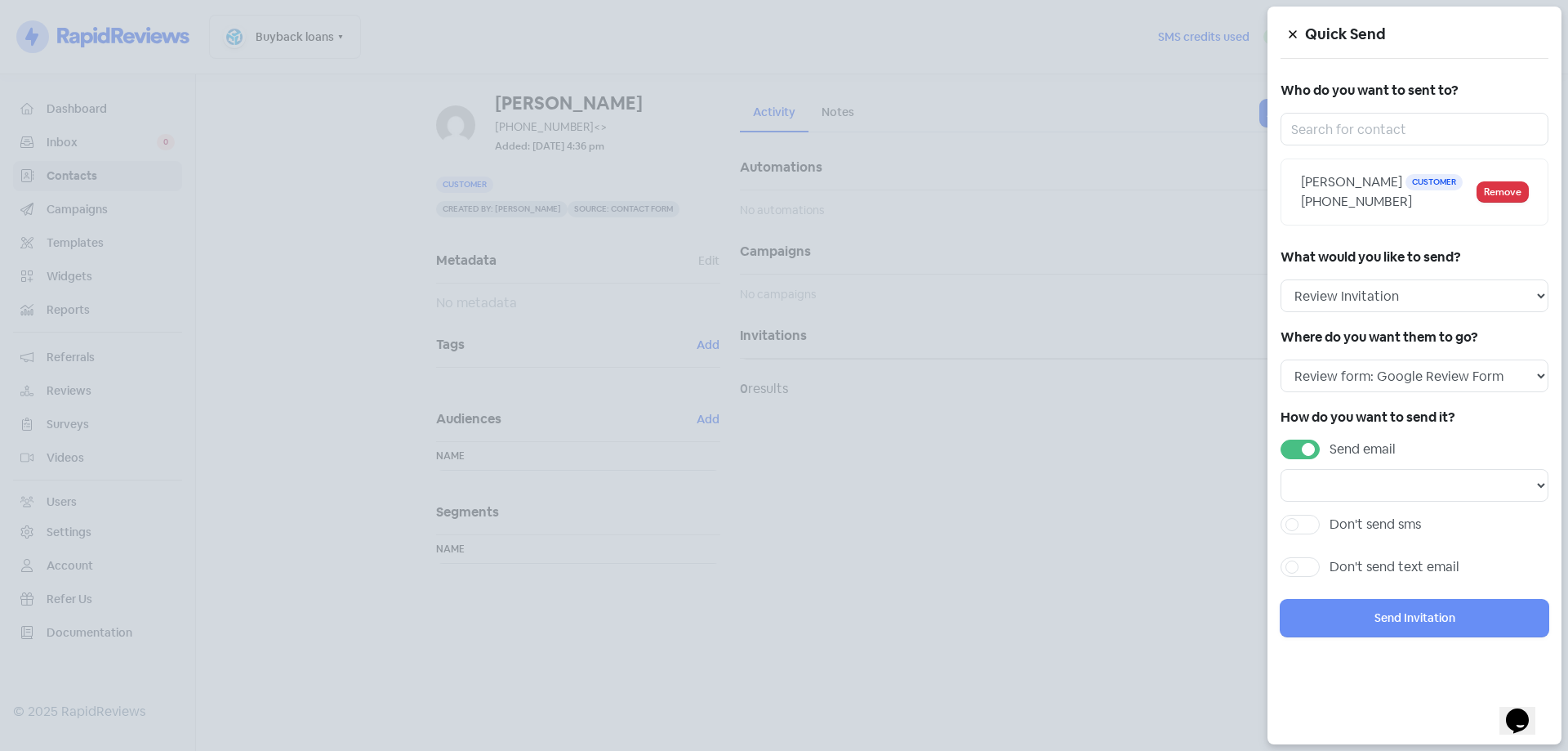
click at [1306, 457] on div "Send email Email template: First email Email template: Second email Email templ…" at bounding box center [1415, 470] width 268 height 62
click at [1330, 451] on label "Send email" at bounding box center [1363, 449] width 66 height 19
click at [1330, 450] on input "Send email" at bounding box center [1334, 444] width 10 height 10
checkbox input "false"
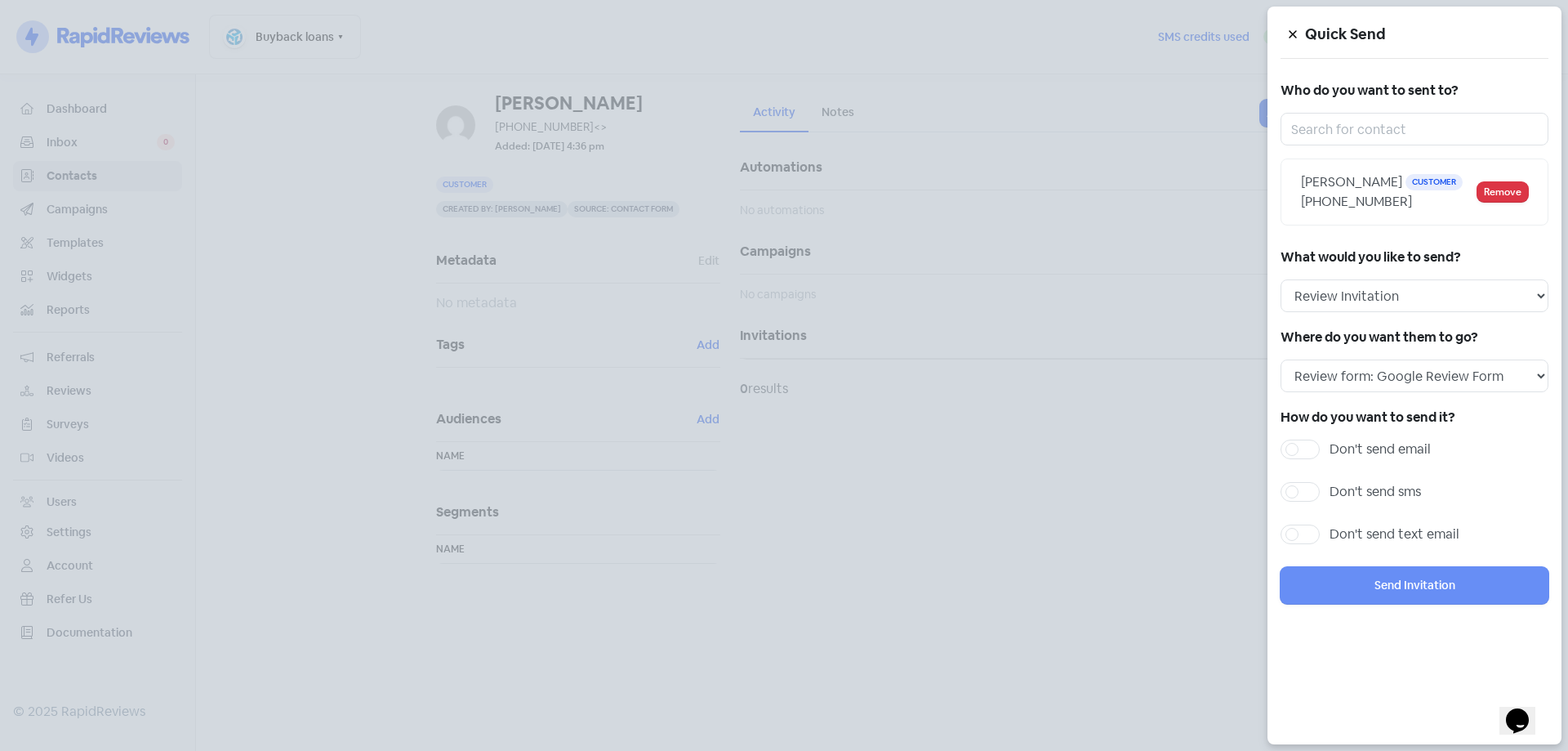
click at [1330, 497] on label "Don't send sms" at bounding box center [1375, 491] width 91 height 19
click at [1330, 492] on input "Don't send sms" at bounding box center [1334, 487] width 10 height 10
checkbox input "true"
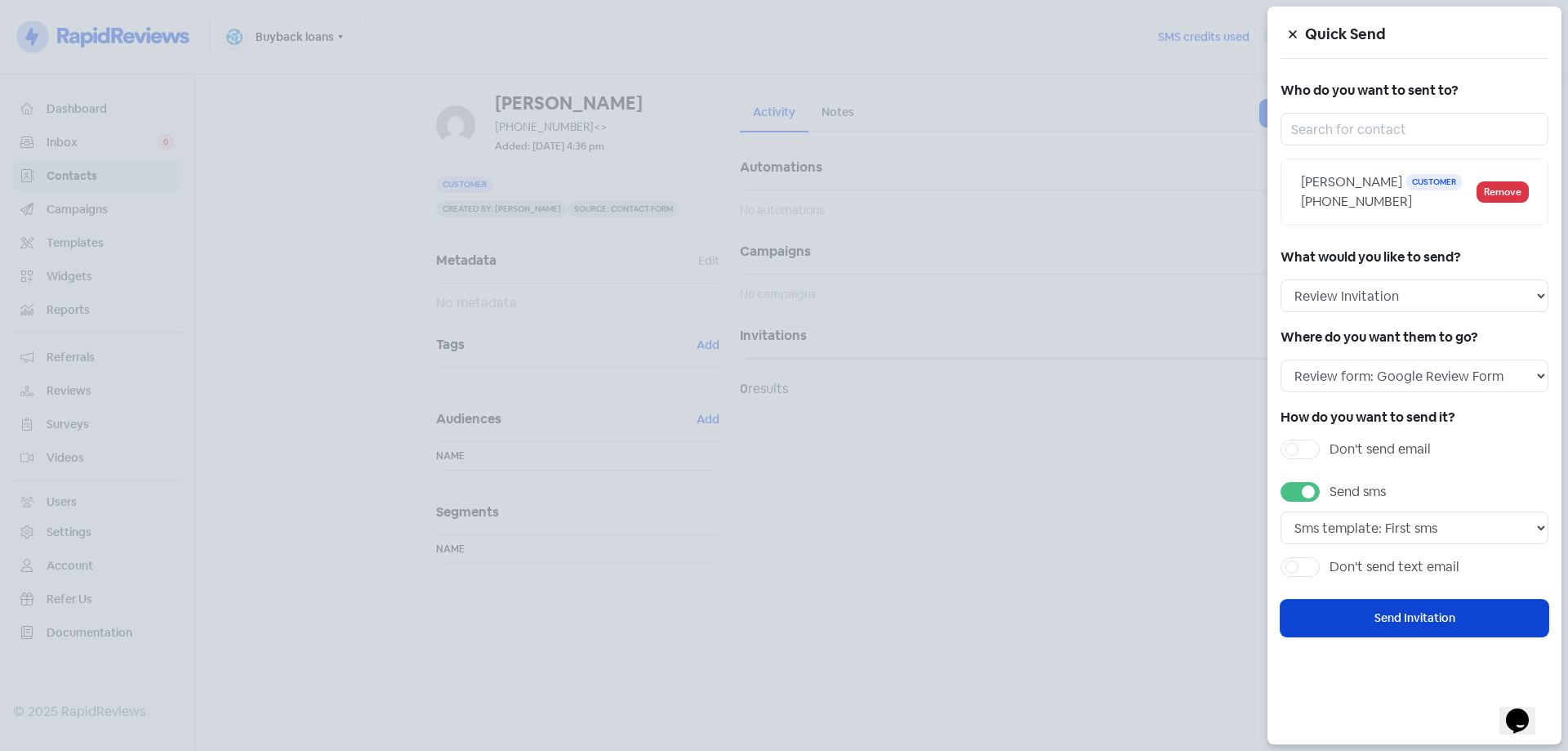
click at [1418, 616] on button "Send Invitation" at bounding box center [1415, 618] width 268 height 37
